Goal: Find specific page/section: Find specific page/section

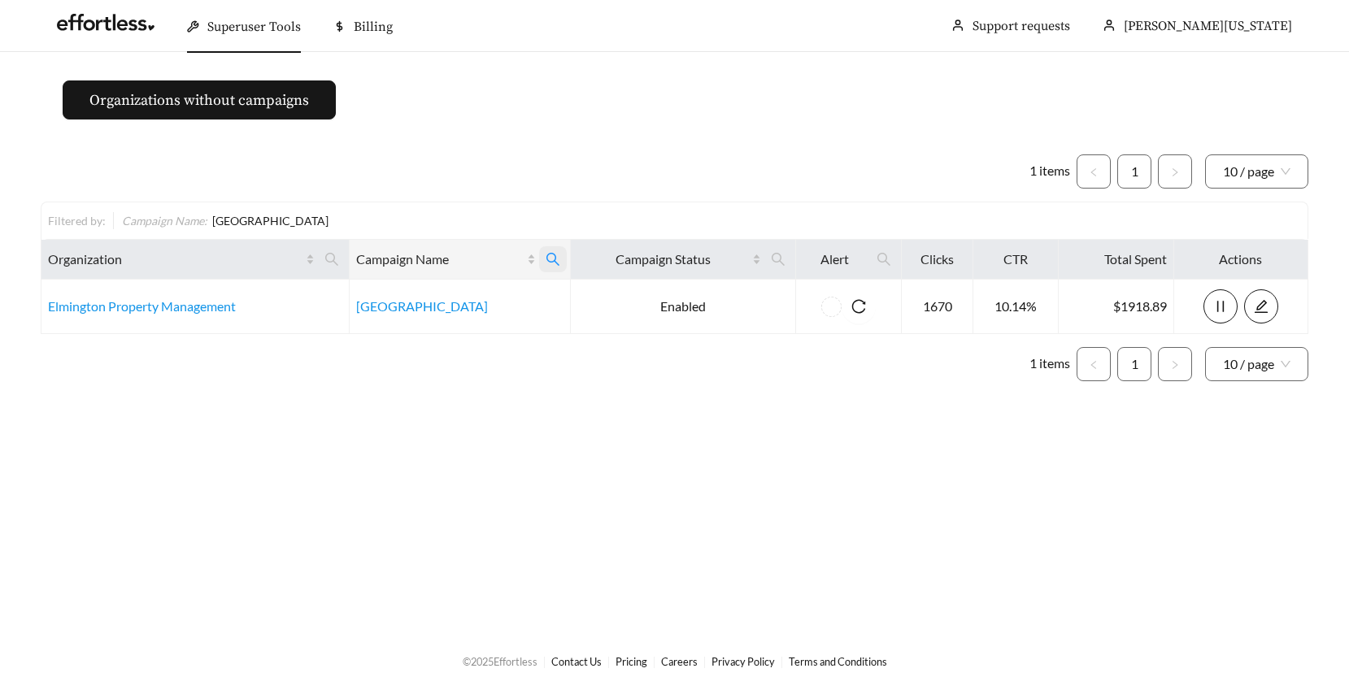
click at [554, 255] on icon "search" at bounding box center [552, 259] width 13 height 13
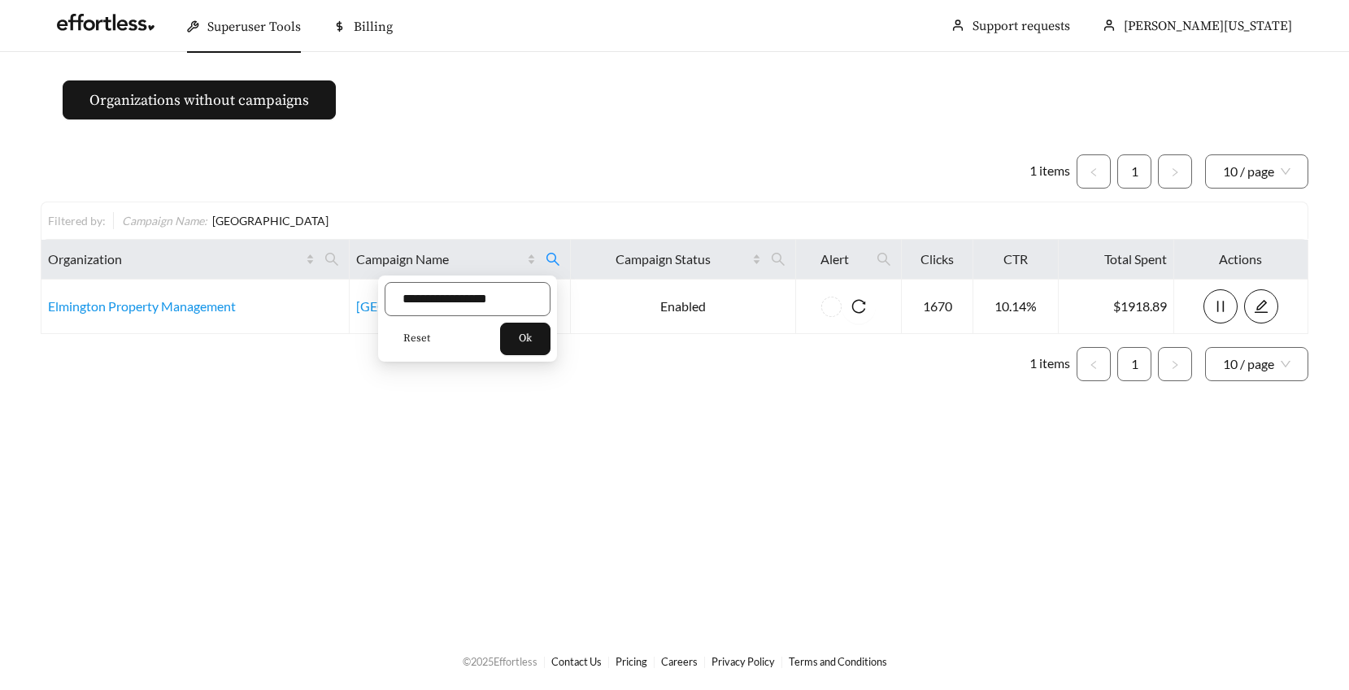
click at [421, 338] on span "Reset" at bounding box center [416, 339] width 27 height 16
click at [422, 298] on input "text" at bounding box center [468, 299] width 166 height 34
type input "**********"
click at [551, 341] on button "Ok" at bounding box center [525, 339] width 50 height 33
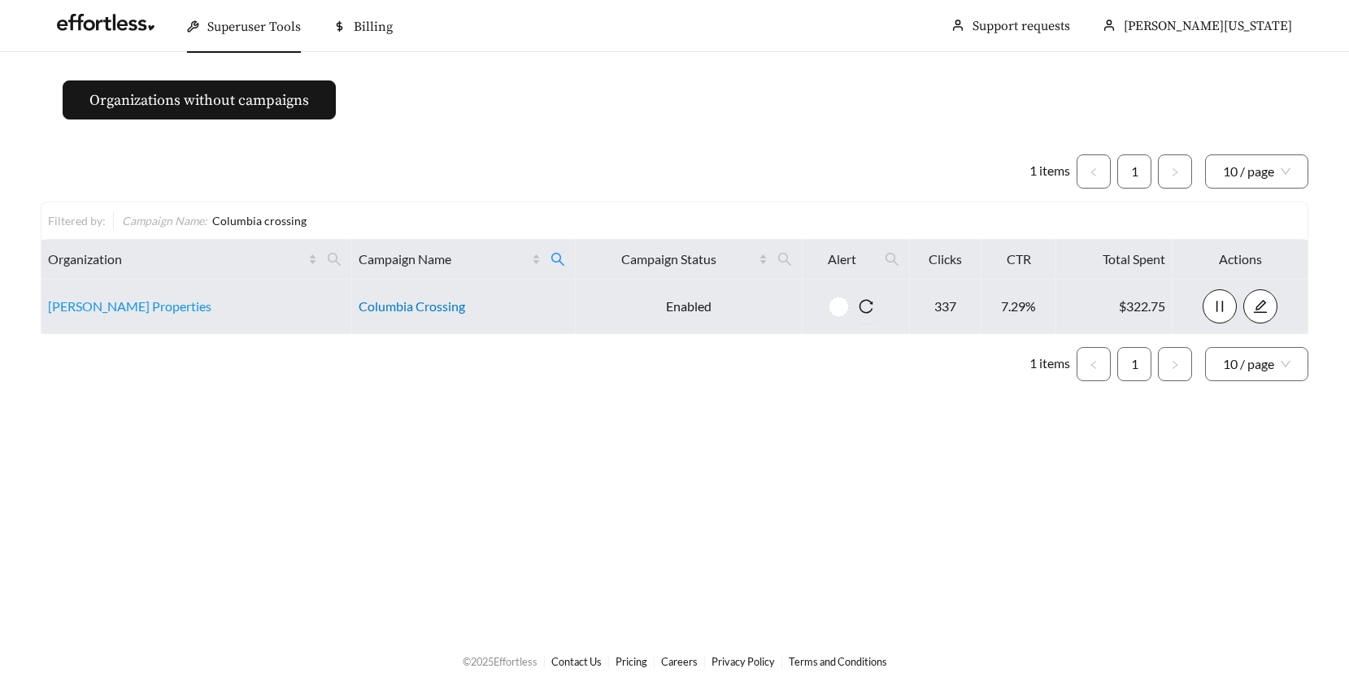
click at [386, 306] on link "Columbia Crossing" at bounding box center [412, 305] width 107 height 15
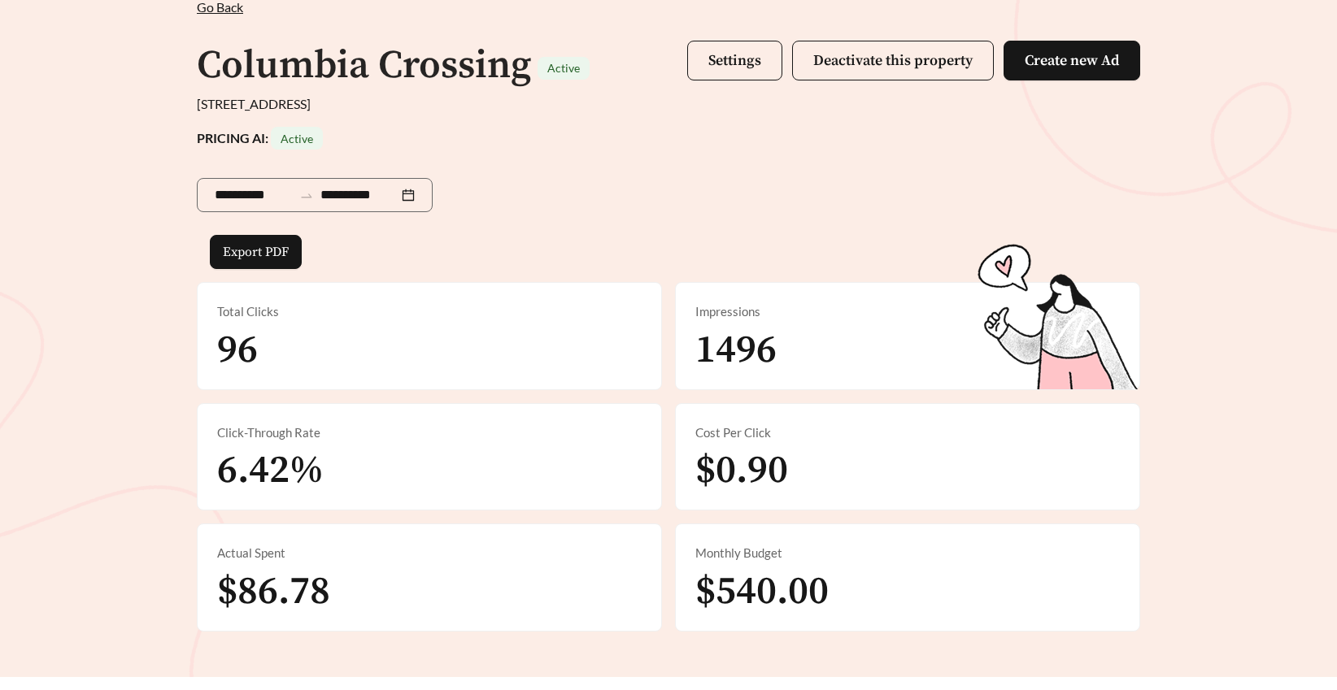
scroll to position [111, 0]
